Goal: Check status: Check status

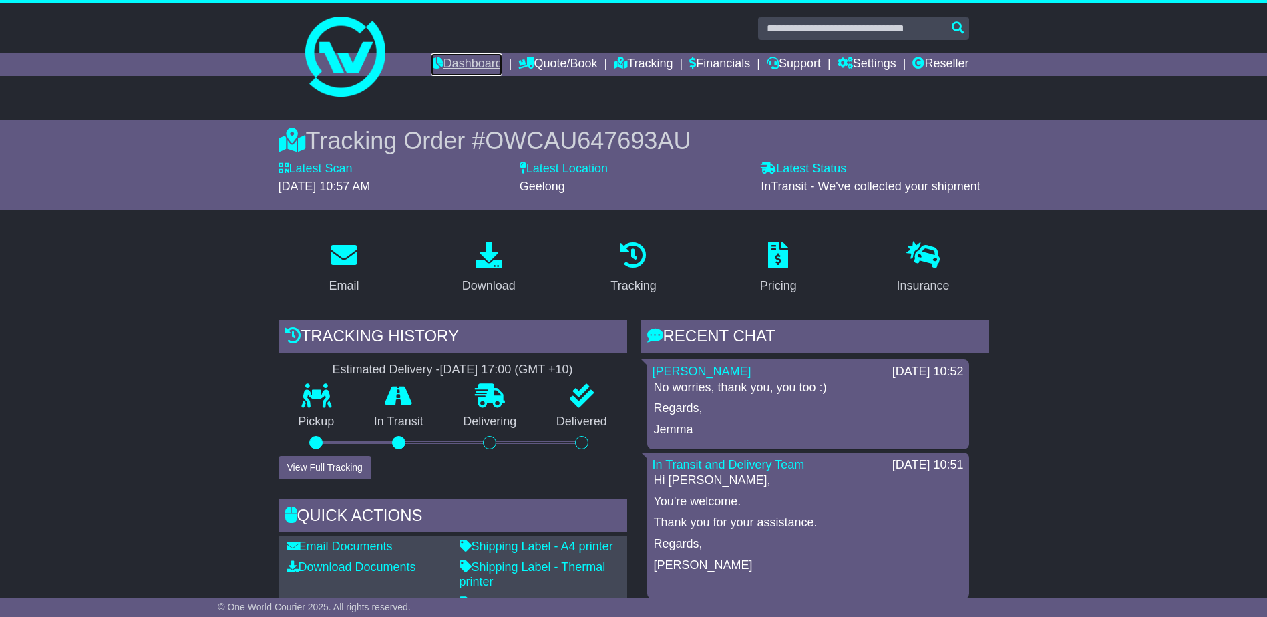
click at [440, 57] on link "Dashboard" at bounding box center [466, 64] width 71 height 23
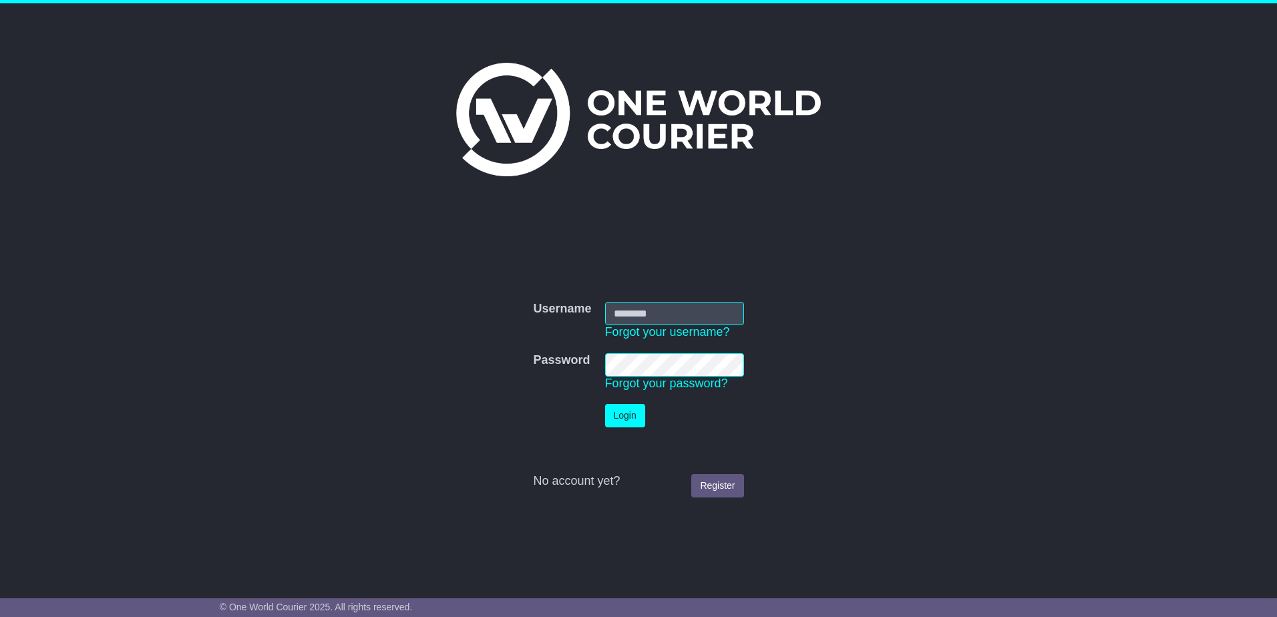
type input "**********"
click at [638, 412] on button "Login" at bounding box center [625, 415] width 40 height 23
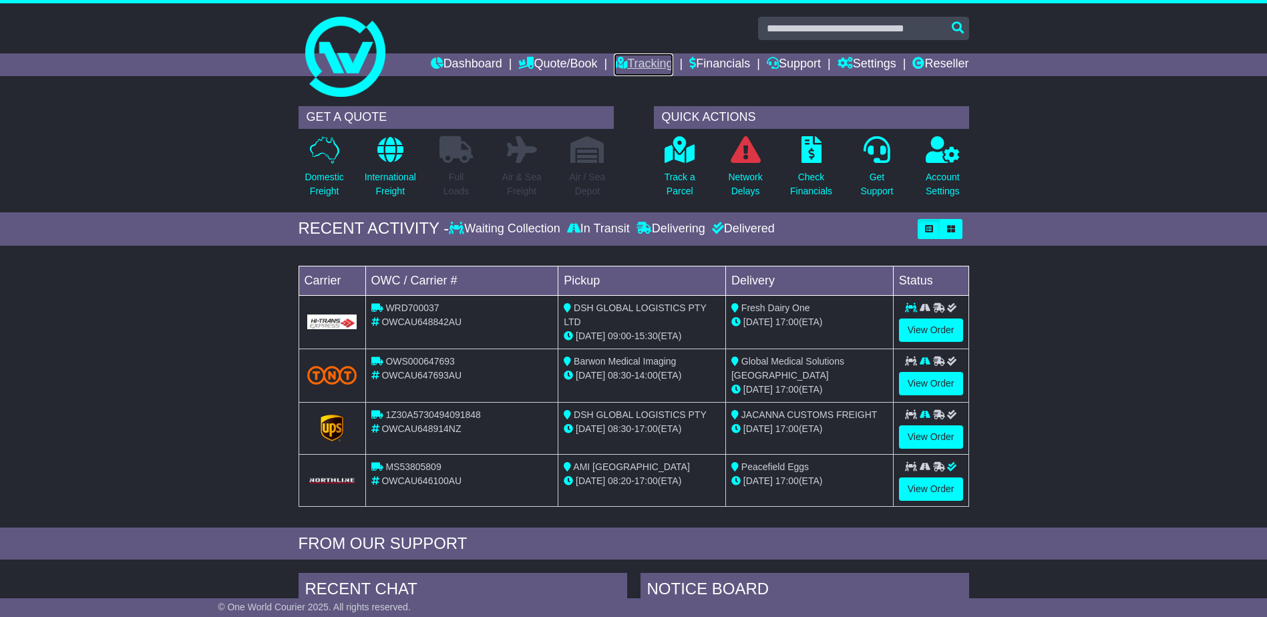
click at [644, 59] on link "Tracking" at bounding box center [643, 64] width 59 height 23
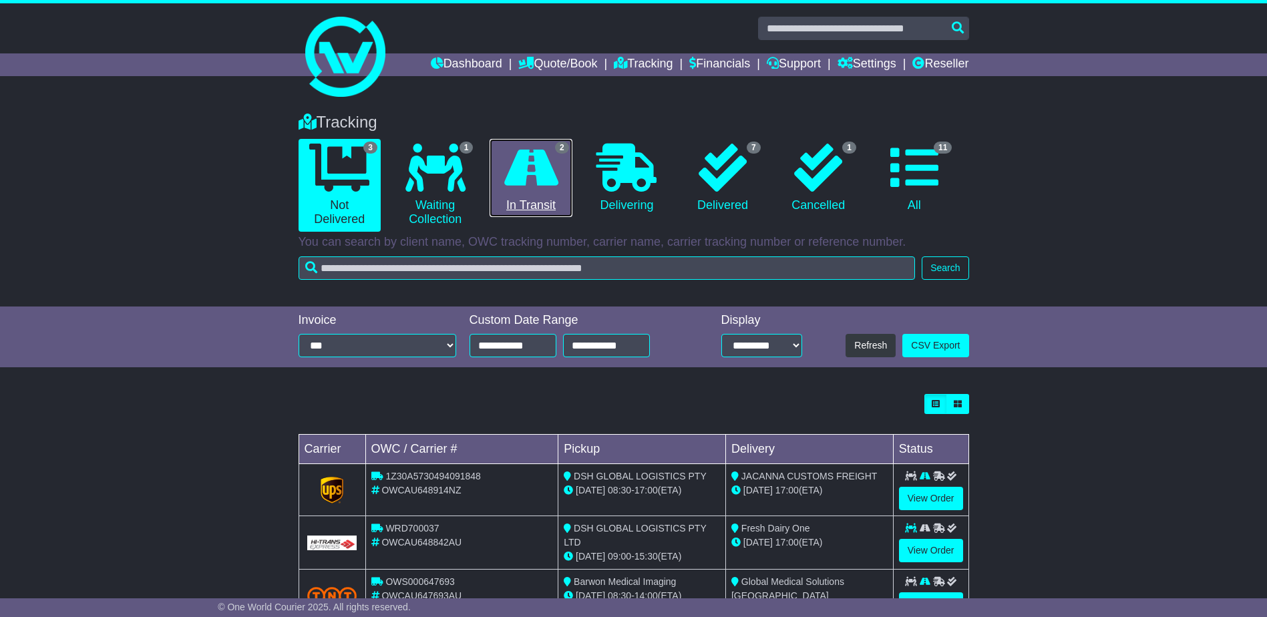
click at [539, 180] on icon at bounding box center [531, 168] width 54 height 48
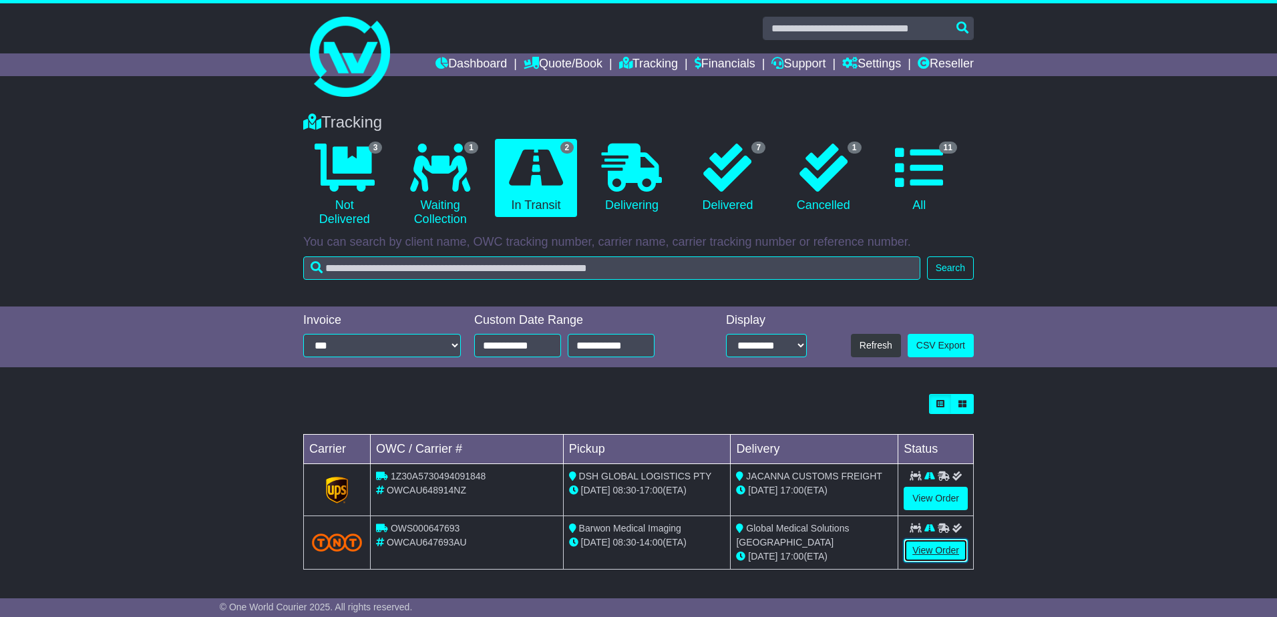
click at [952, 547] on link "View Order" at bounding box center [936, 550] width 64 height 23
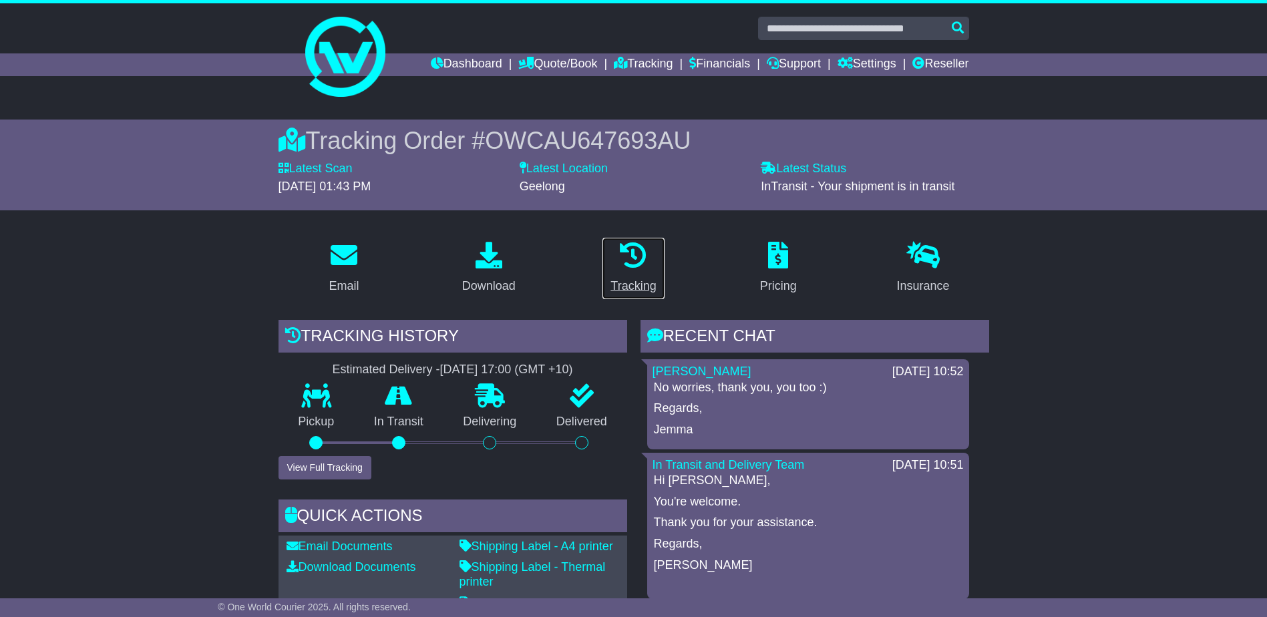
click at [624, 279] on div "Tracking" at bounding box center [633, 286] width 45 height 18
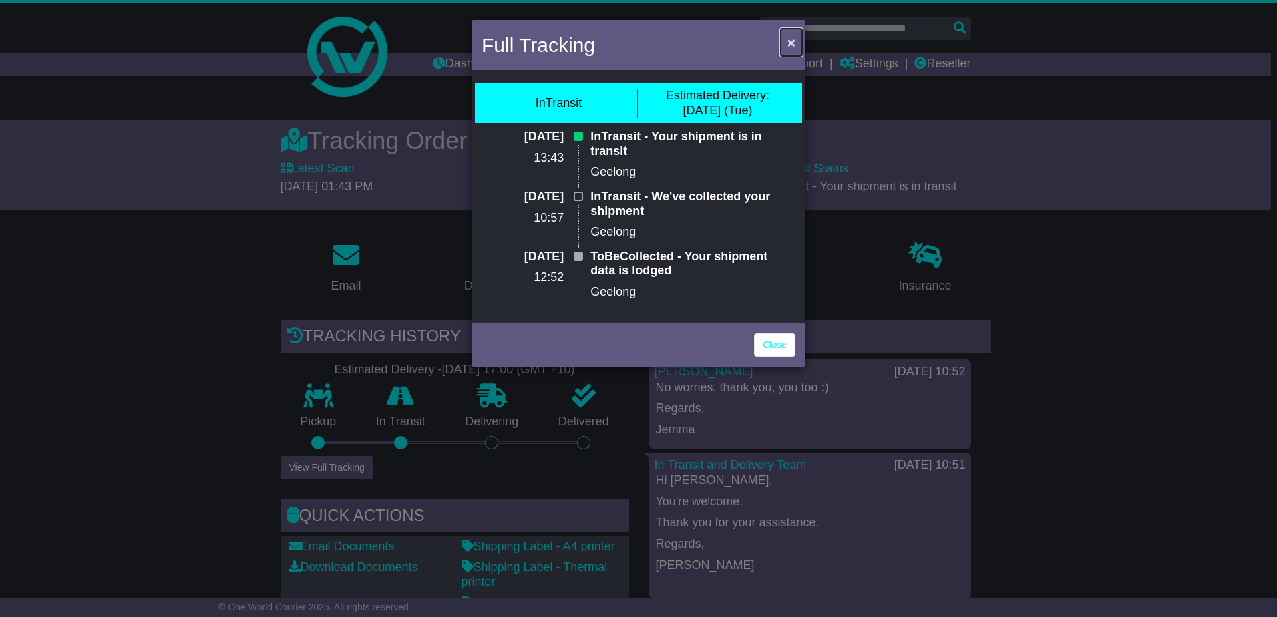
click at [792, 44] on span "×" at bounding box center [792, 42] width 8 height 15
